Goal: Transaction & Acquisition: Purchase product/service

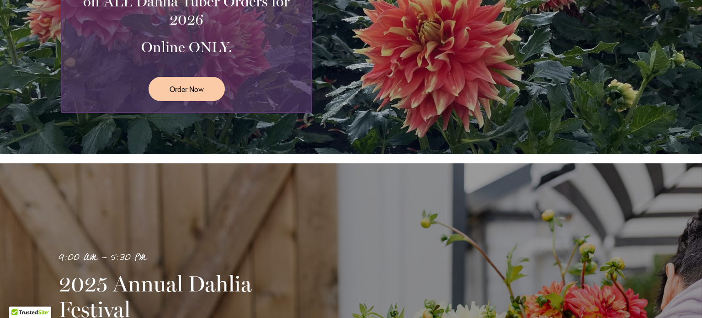
scroll to position [354, 0]
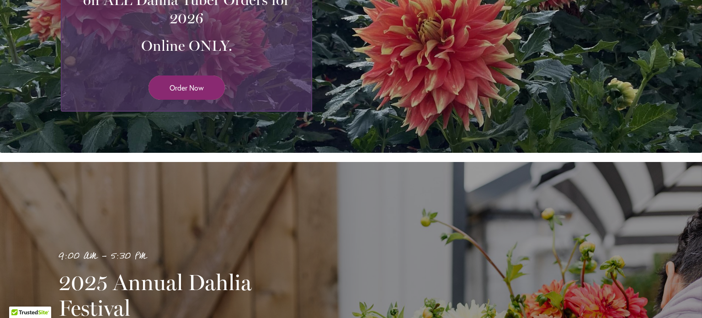
click at [170, 92] on span "Order Now" at bounding box center [187, 87] width 34 height 11
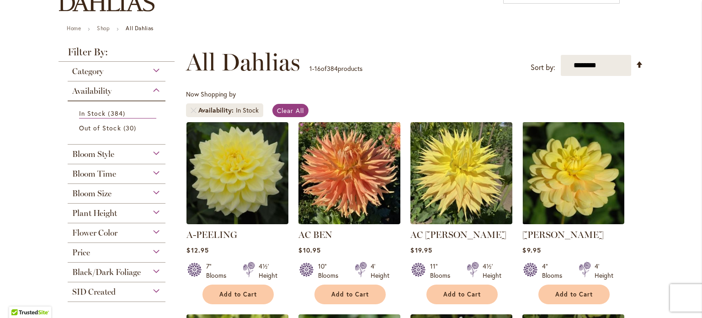
scroll to position [90, 0]
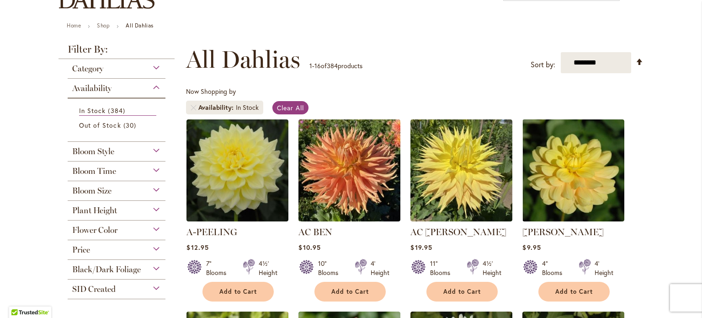
click at [153, 149] on div "Bloom Style" at bounding box center [117, 149] width 98 height 15
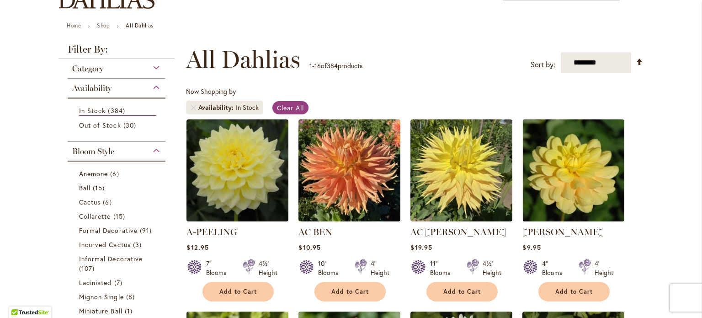
scroll to position [230, 0]
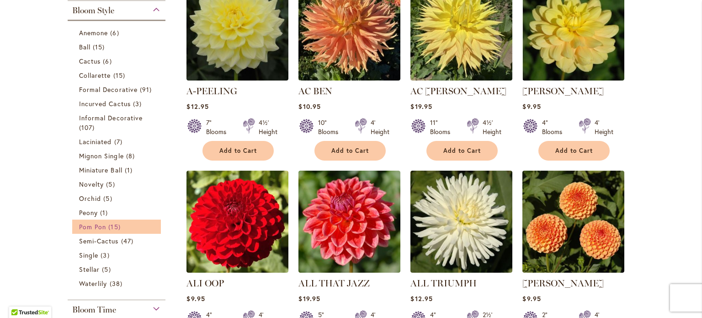
click at [93, 224] on span "Pom Pon" at bounding box center [92, 226] width 27 height 9
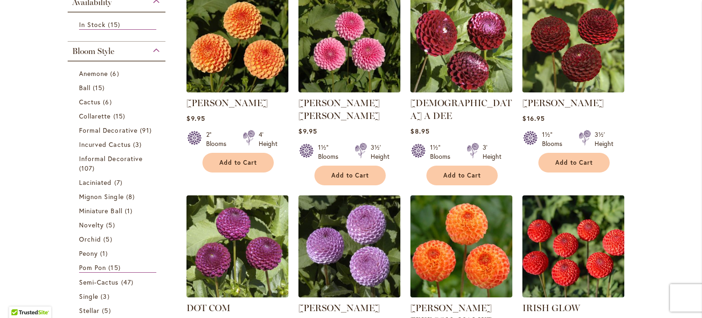
scroll to position [213, 0]
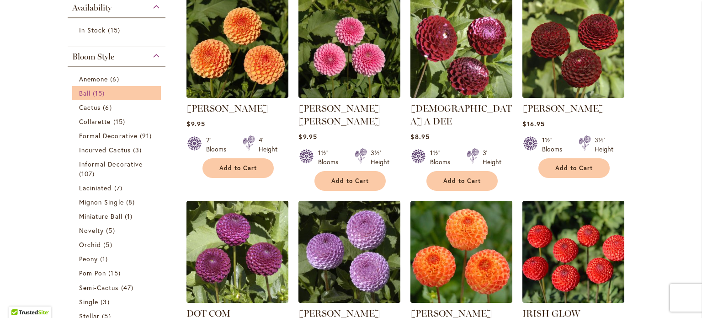
click at [84, 93] on span "Ball" at bounding box center [84, 93] width 11 height 9
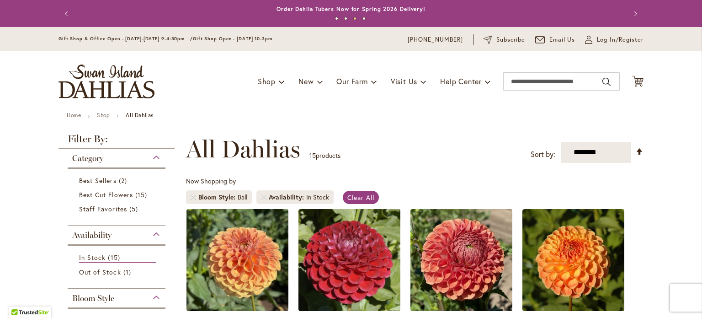
scroll to position [11, 0]
